Goal: Task Accomplishment & Management: Manage account settings

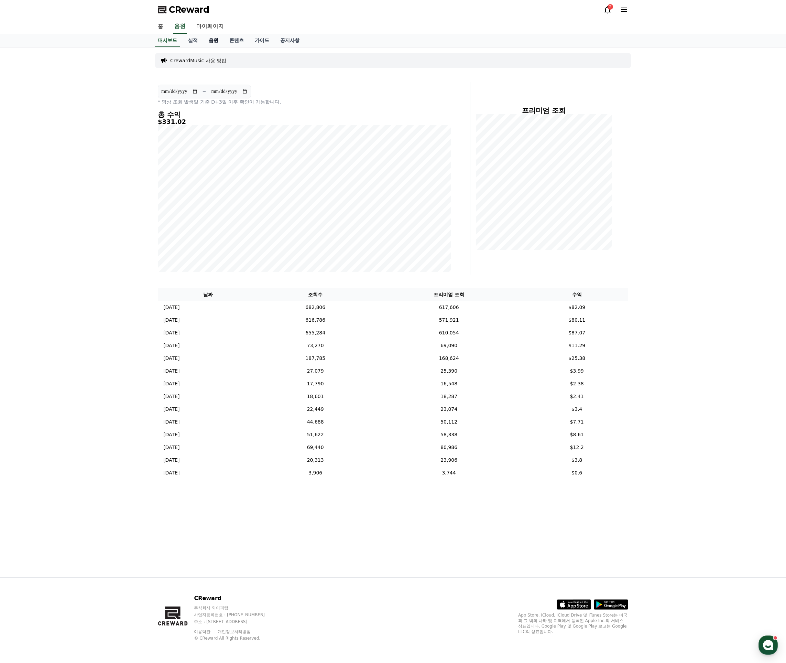
click at [212, 40] on link "음원" at bounding box center [213, 40] width 21 height 13
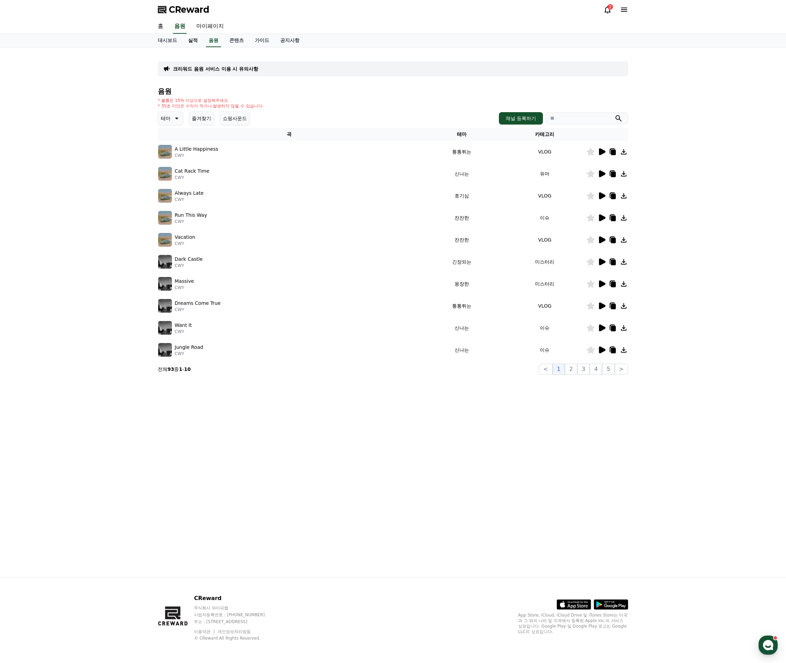
click at [187, 40] on link "실적" at bounding box center [193, 40] width 21 height 13
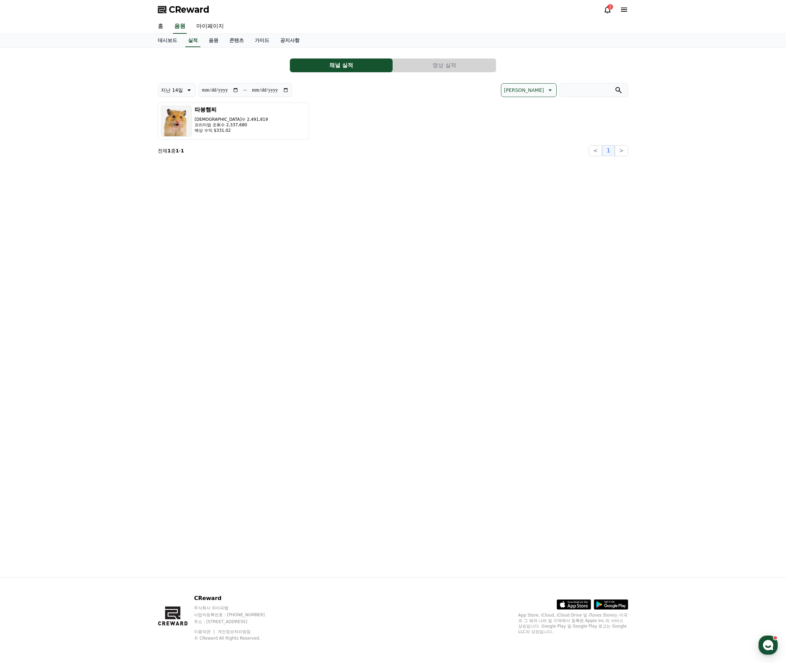
click at [476, 66] on button "영상 실적" at bounding box center [444, 65] width 103 height 14
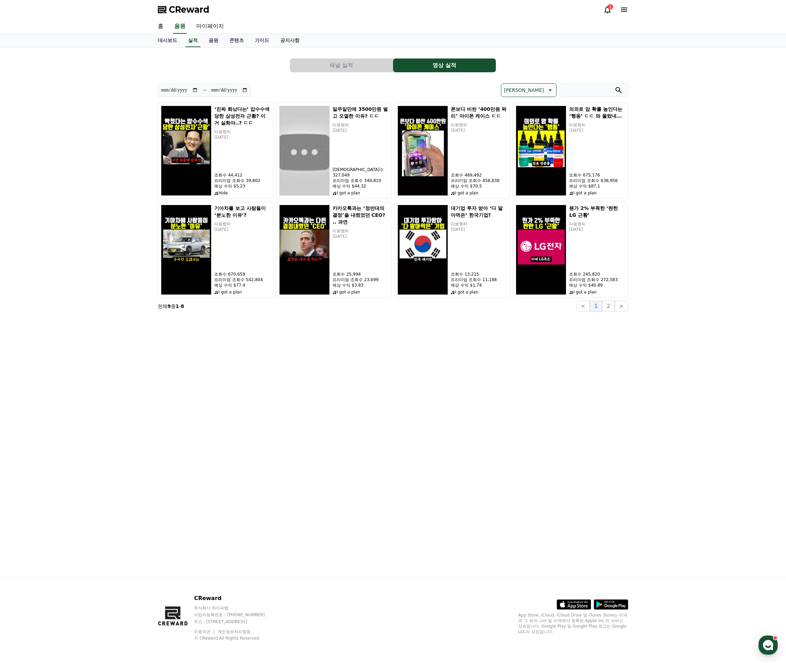
drag, startPoint x: 350, startPoint y: 67, endPoint x: 354, endPoint y: 68, distance: 4.5
click at [350, 67] on button "채널 실적" at bounding box center [341, 65] width 103 height 14
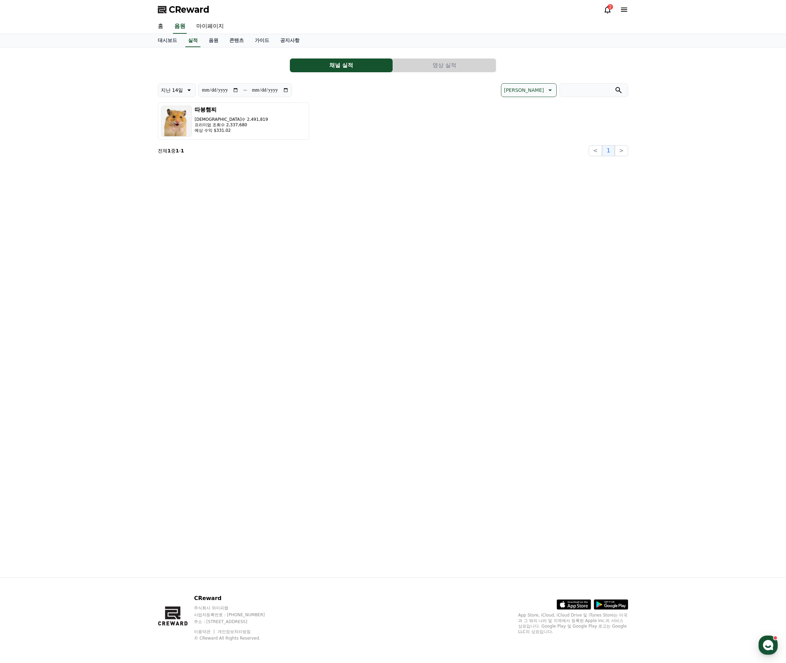
click at [439, 68] on button "영상 실적" at bounding box center [444, 65] width 103 height 14
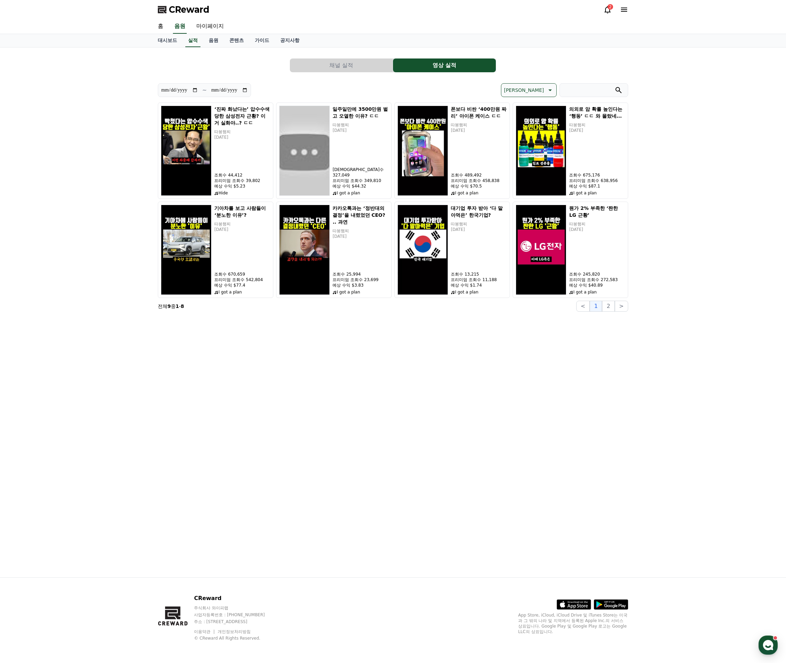
click at [685, 254] on div "**********" at bounding box center [393, 312] width 786 height 530
click at [235, 134] on p "따봉햄찌" at bounding box center [242, 132] width 56 height 6
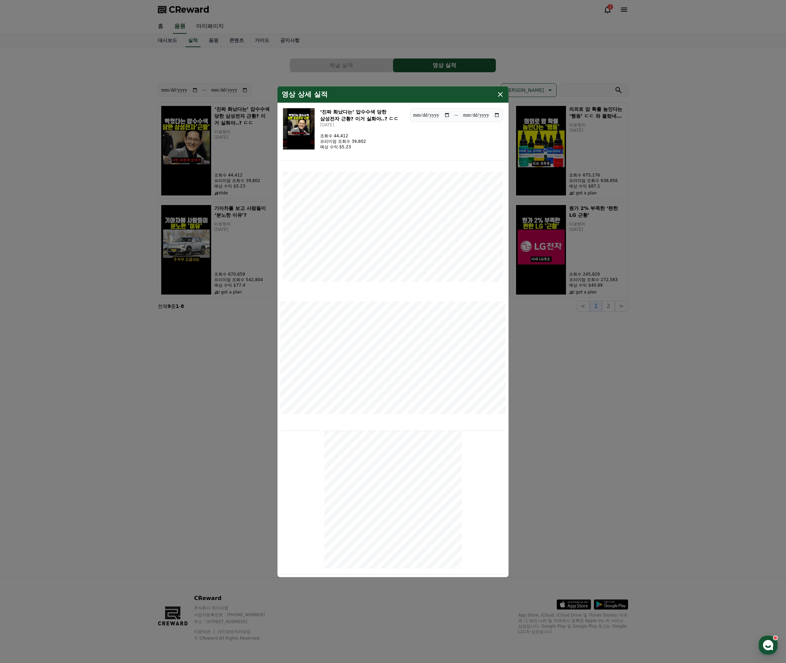
click at [501, 99] on div "영상 상세 실적" at bounding box center [393, 94] width 231 height 17
click at [501, 93] on icon "modal" at bounding box center [500, 94] width 8 height 8
drag, startPoint x: 324, startPoint y: 150, endPoint x: 329, endPoint y: 154, distance: 6.1
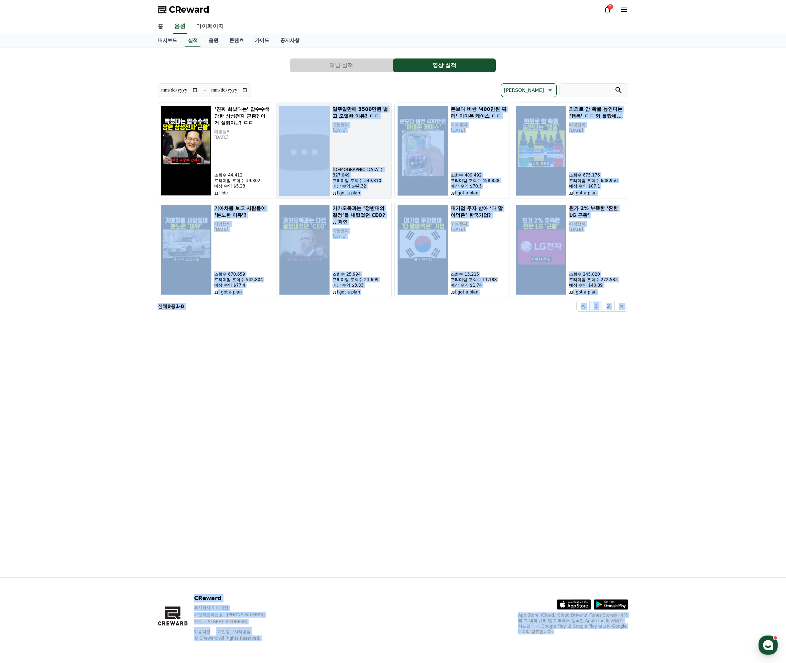
click at [350, 163] on div "일주일만에 3500만원 벌고 오열한 이유? ㄷㄷ 따봉햄찌 [DATE] 조회수 327,049 프리미엄 조회수 349,810 예상 수익 $44.3…" at bounding box center [361, 151] width 56 height 90
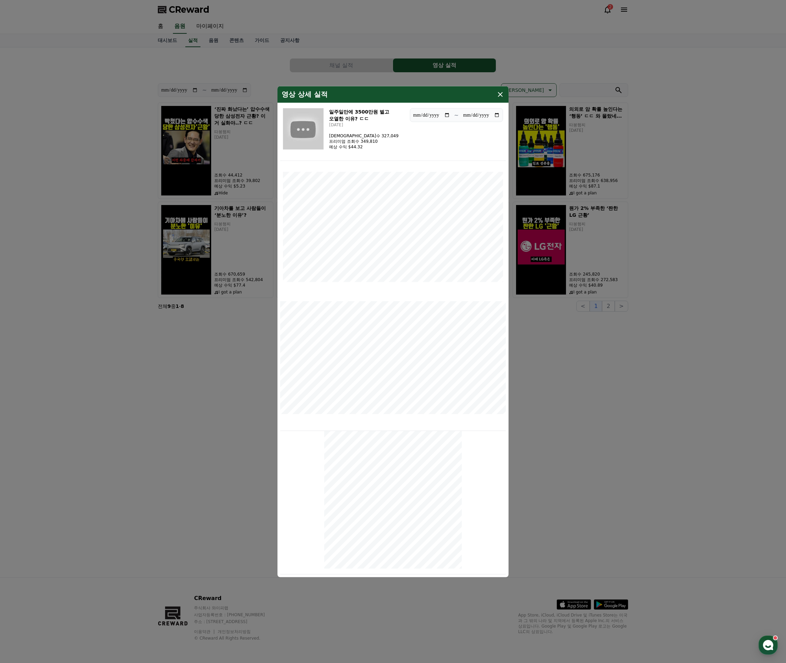
click at [503, 99] on div "영상 상세 실적" at bounding box center [393, 94] width 231 height 17
click at [500, 96] on icon "modal" at bounding box center [500, 94] width 8 height 8
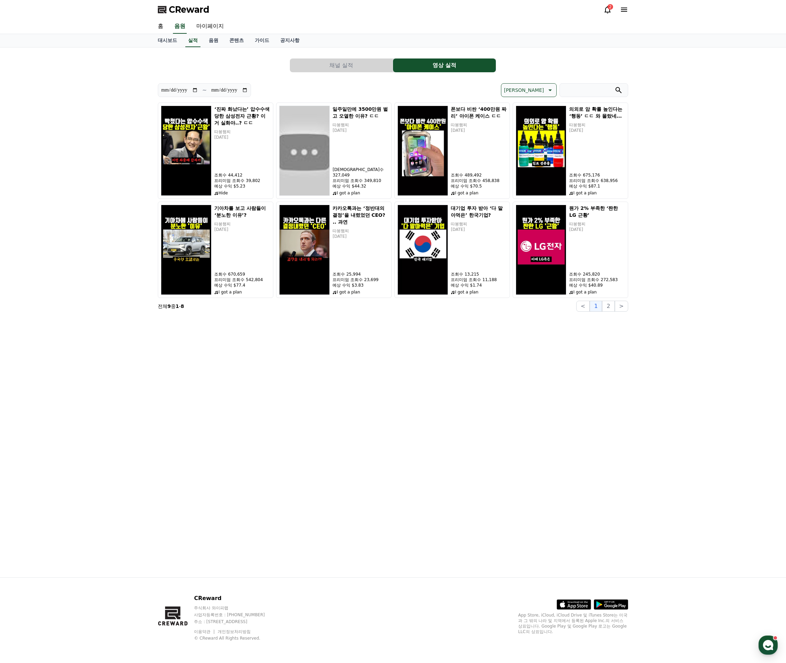
drag, startPoint x: 244, startPoint y: 63, endPoint x: 233, endPoint y: 50, distance: 17.1
click at [244, 63] on div "채널 실적 영상 실적" at bounding box center [393, 65] width 471 height 14
click at [231, 44] on link "콘텐츠" at bounding box center [236, 40] width 25 height 13
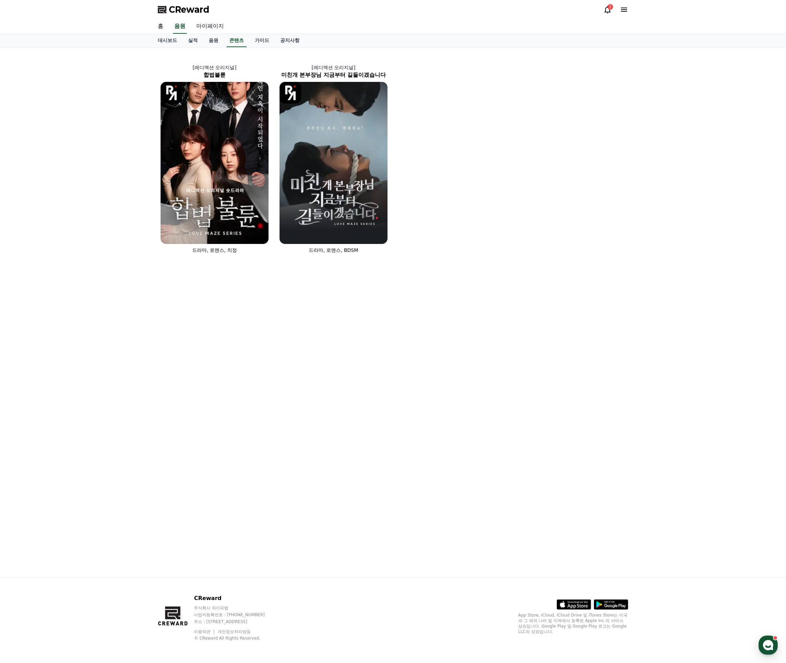
drag, startPoint x: 211, startPoint y: 37, endPoint x: 207, endPoint y: 32, distance: 6.3
click at [211, 37] on link "음원" at bounding box center [213, 40] width 21 height 13
click at [206, 25] on link "마이페이지" at bounding box center [210, 26] width 39 height 14
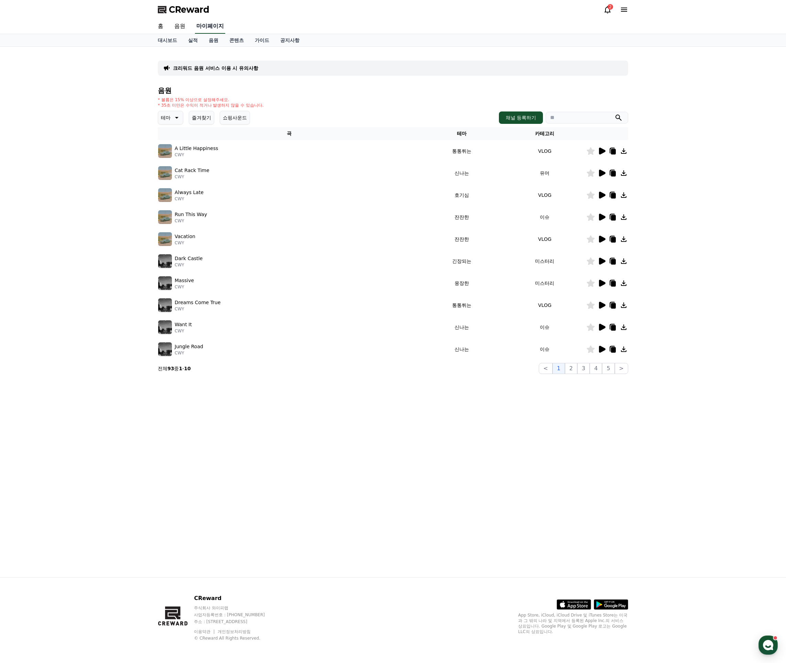
select select "**********"
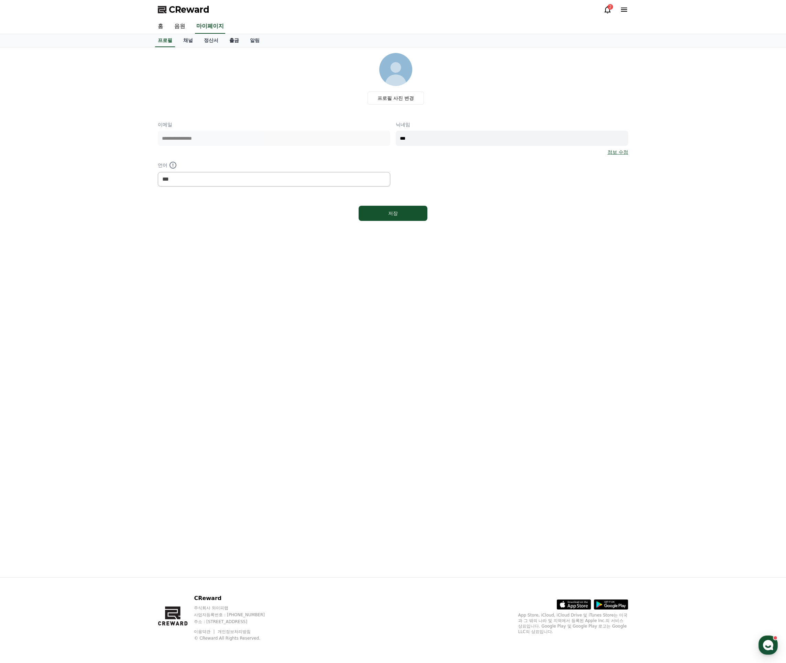
click at [234, 42] on link "출금" at bounding box center [234, 40] width 21 height 13
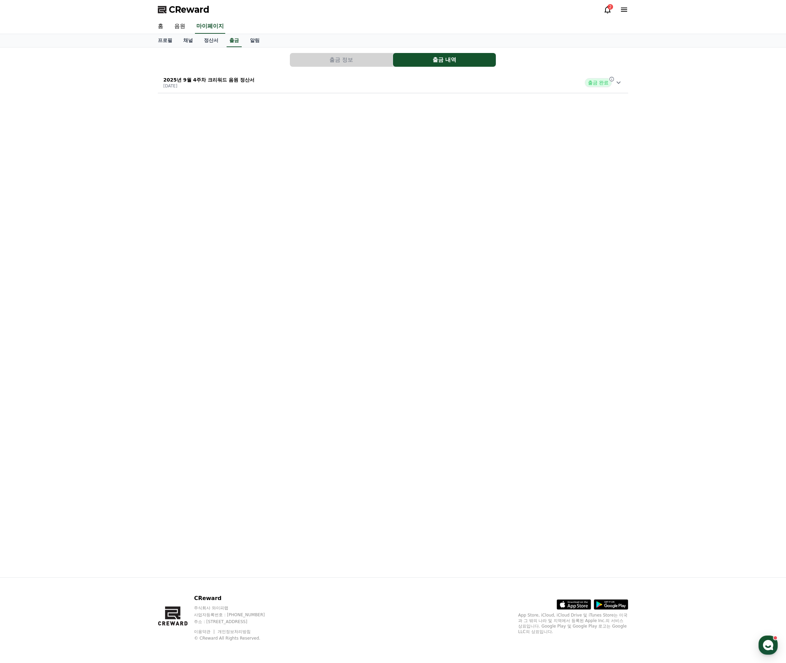
click at [533, 95] on div "출금 정보 출금 내역 2025년 9월 4주차 크리워드 음원 정산서 [DATE] 출금 완료" at bounding box center [393, 73] width 476 height 46
click at [324, 65] on button "출금 정보" at bounding box center [341, 60] width 103 height 14
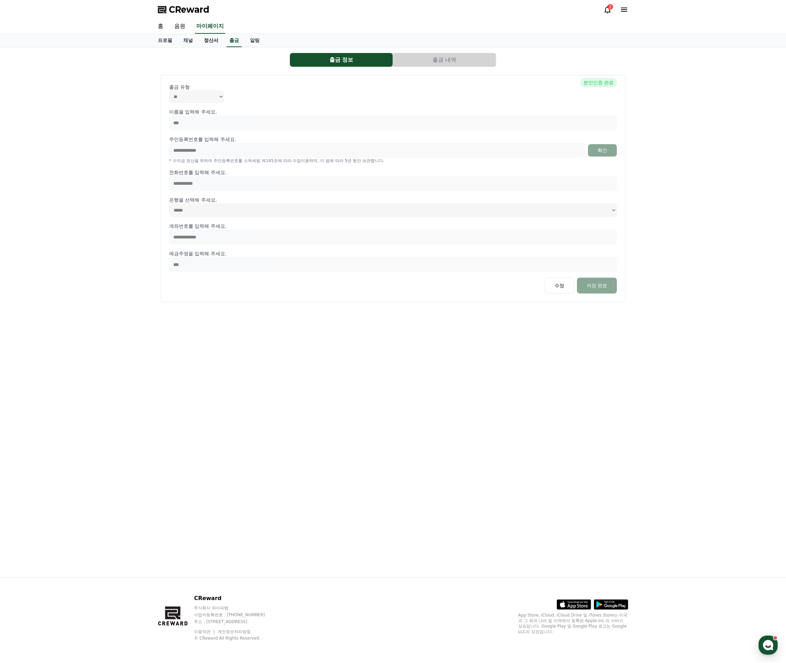
click at [210, 43] on link "정산서" at bounding box center [210, 40] width 25 height 13
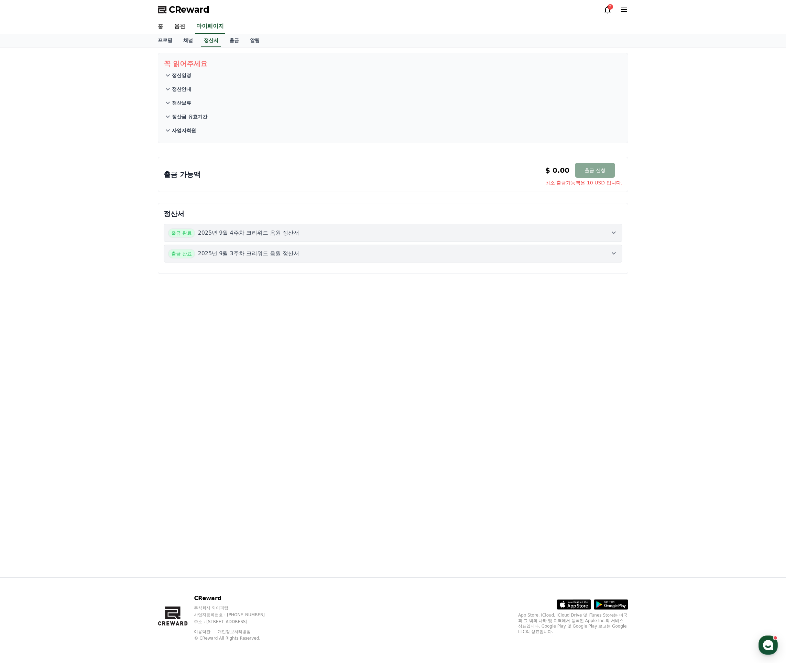
click at [171, 73] on icon at bounding box center [168, 75] width 8 height 8
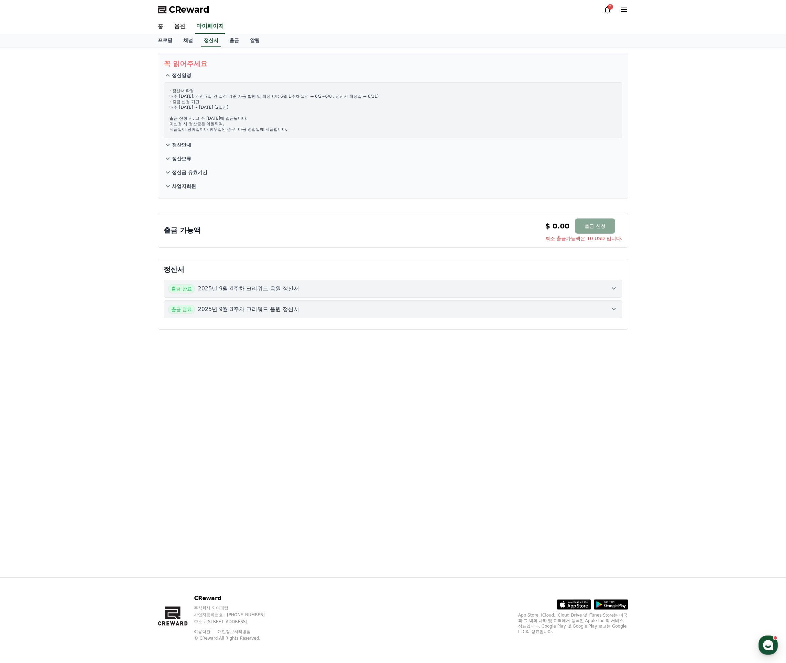
click at [171, 73] on icon at bounding box center [168, 75] width 8 height 8
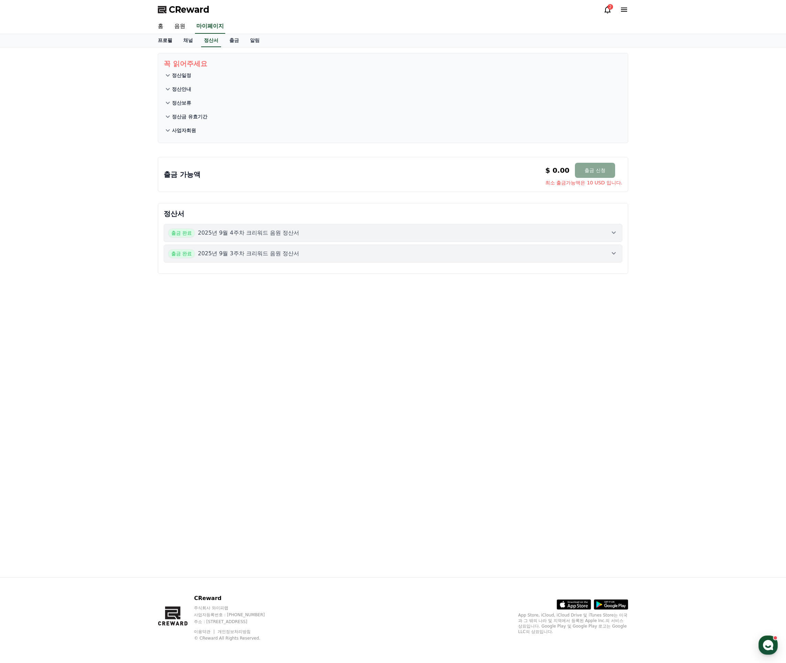
click at [164, 28] on link "홈" at bounding box center [160, 26] width 17 height 14
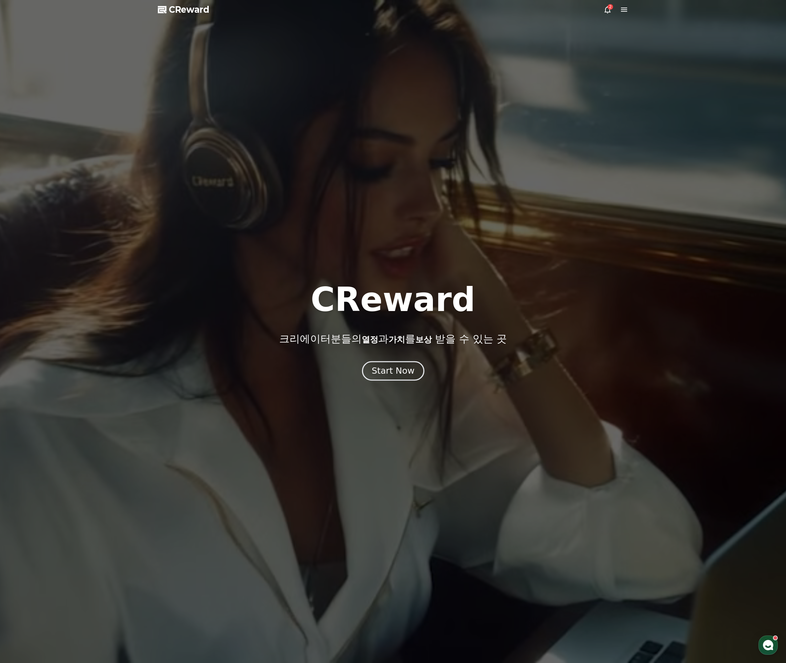
click at [402, 376] on button "Start Now" at bounding box center [393, 371] width 62 height 20
